Goal: Transaction & Acquisition: Obtain resource

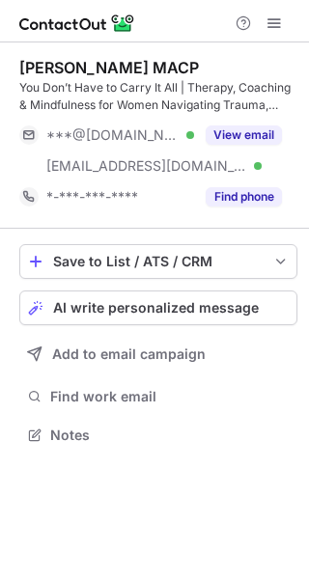
scroll to position [420, 309]
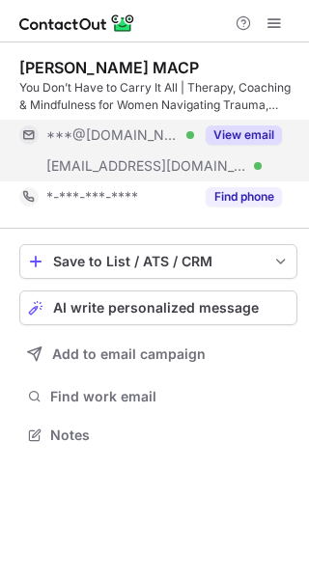
click at [242, 132] on button "View email" at bounding box center [243, 134] width 76 height 19
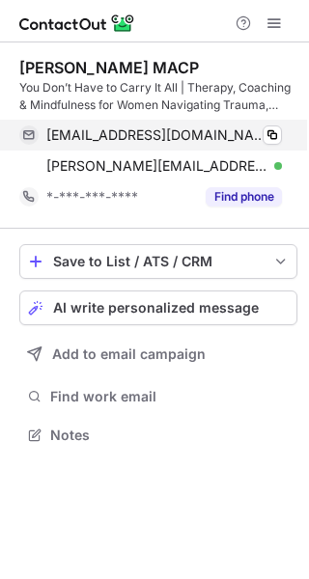
click at [282, 131] on div "[EMAIL_ADDRESS][DOMAIN_NAME] Verified Copy" at bounding box center [150, 135] width 262 height 31
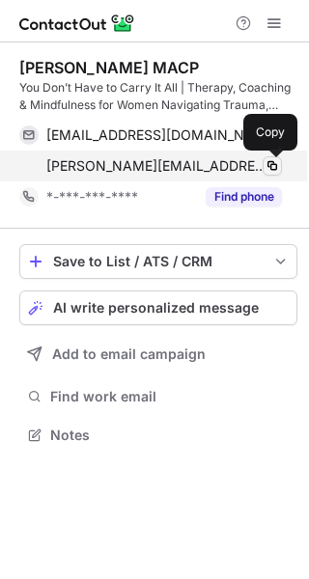
click at [268, 167] on span at bounding box center [271, 165] width 15 height 15
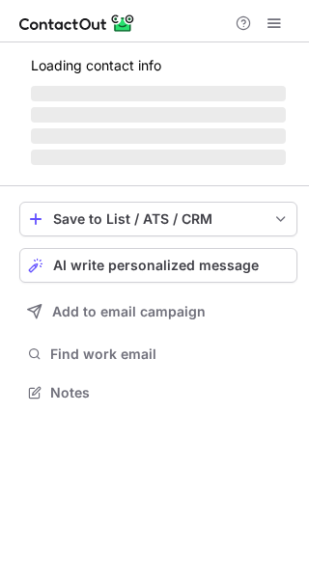
scroll to position [378, 309]
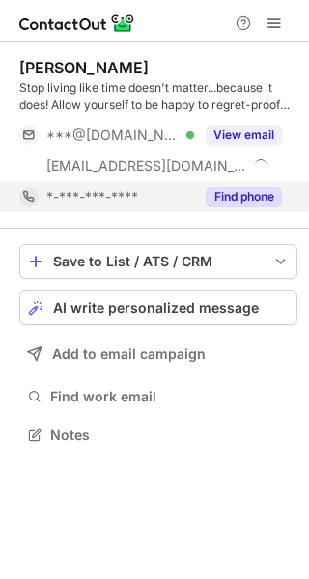
scroll to position [420, 309]
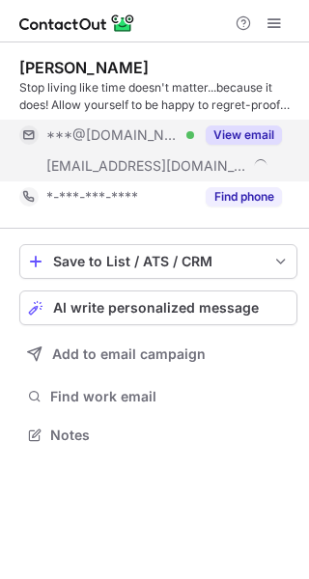
click at [247, 138] on button "View email" at bounding box center [243, 134] width 76 height 19
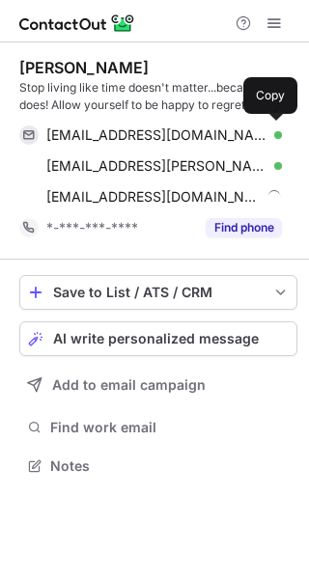
scroll to position [451, 309]
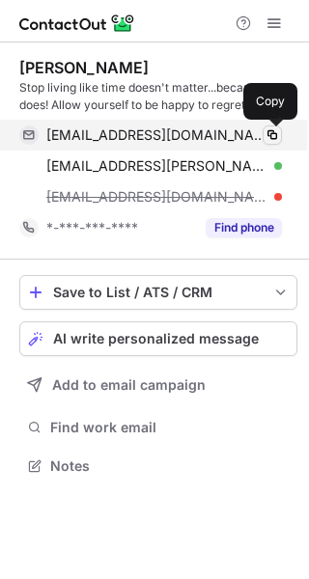
click at [269, 136] on span at bounding box center [271, 134] width 15 height 15
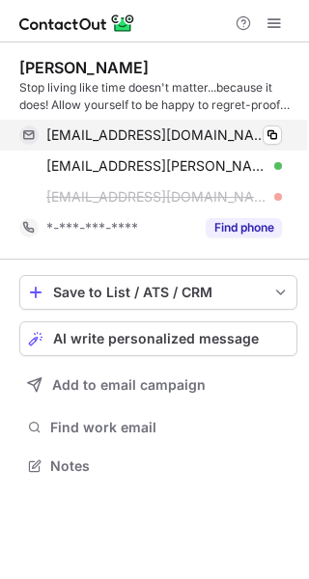
click at [269, 123] on div "suzyrosenstein@gmail.com Verified Copied!" at bounding box center [150, 135] width 262 height 31
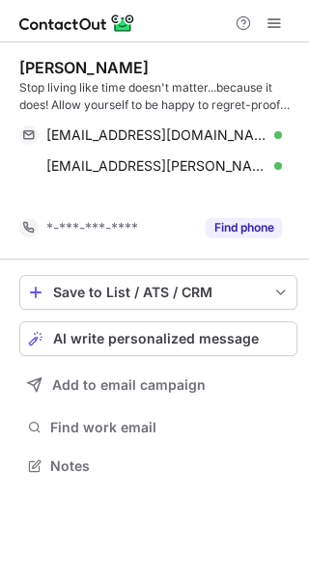
scroll to position [420, 309]
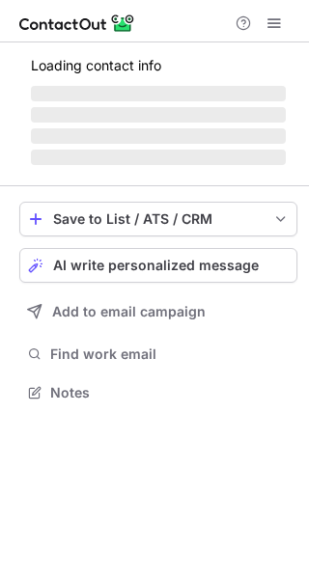
scroll to position [420, 309]
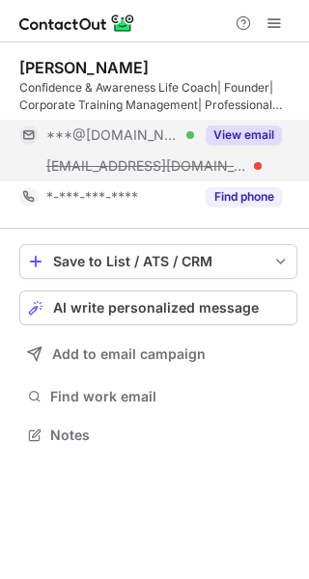
click at [240, 135] on button "View email" at bounding box center [243, 134] width 76 height 19
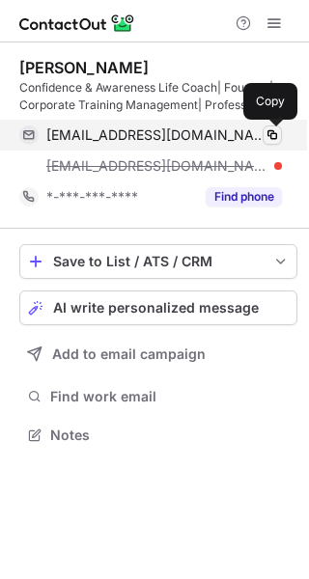
click at [272, 134] on span at bounding box center [271, 134] width 15 height 15
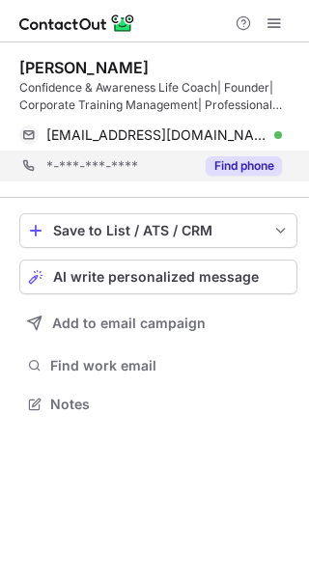
scroll to position [390, 309]
